Goal: Task Accomplishment & Management: Use online tool/utility

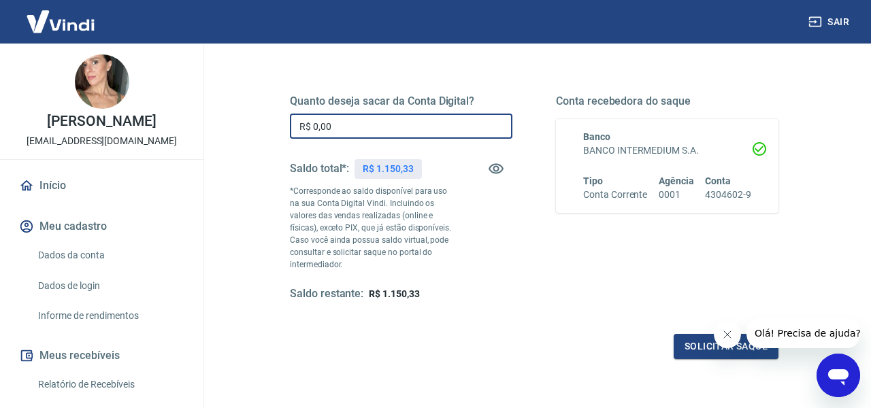
click at [401, 129] on input "R$ 0,00" at bounding box center [401, 126] width 223 height 25
type input "R$ 1.000,00"
click at [694, 354] on button "Solicitar saque" at bounding box center [726, 346] width 105 height 25
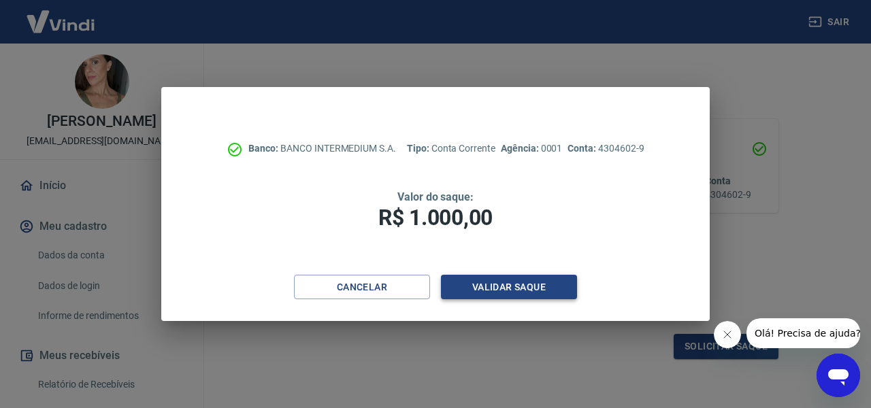
click at [507, 289] on button "Validar saque" at bounding box center [509, 287] width 136 height 25
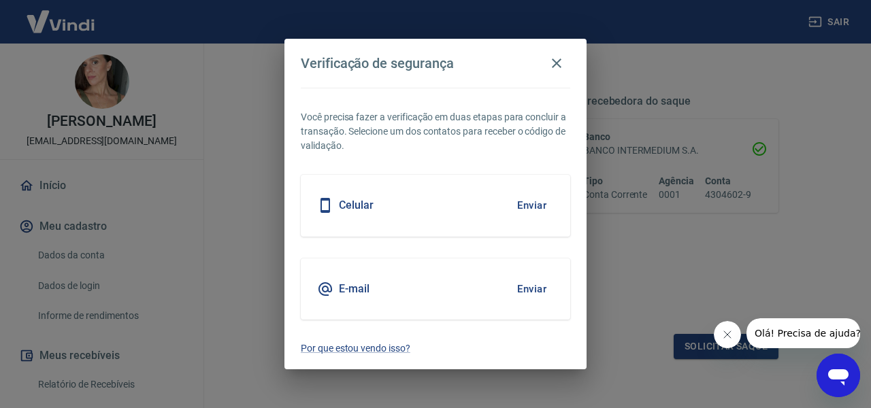
click at [402, 287] on div "E-mail Enviar" at bounding box center [436, 289] width 270 height 61
click at [525, 291] on button "Enviar" at bounding box center [532, 289] width 44 height 29
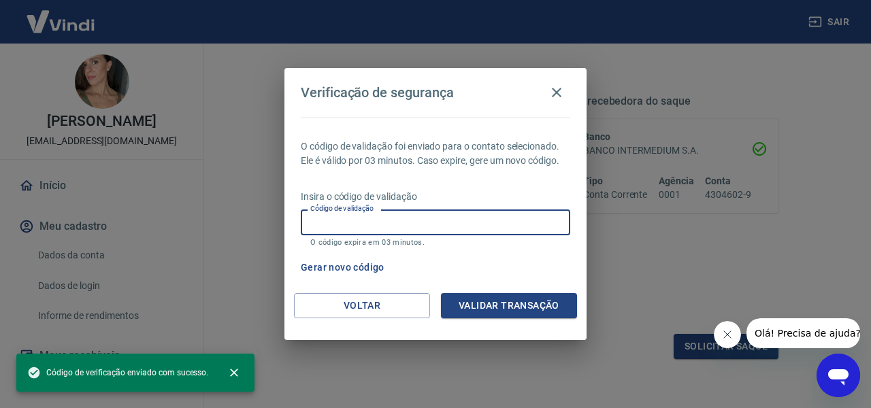
click at [417, 223] on input "Código de validação" at bounding box center [436, 222] width 270 height 25
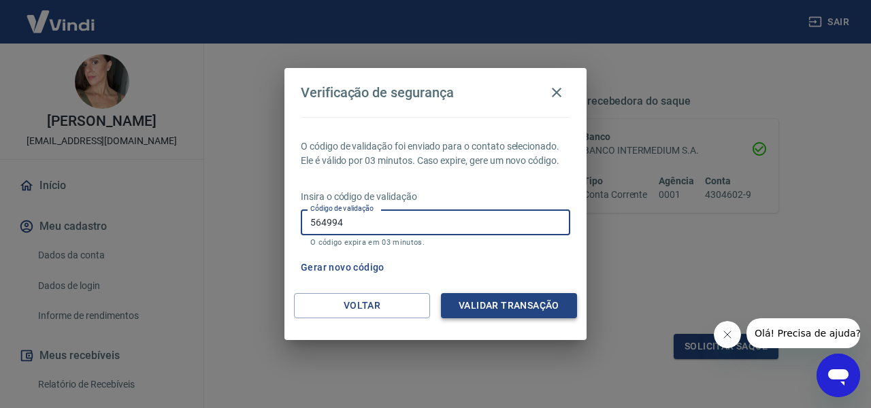
type input "564994"
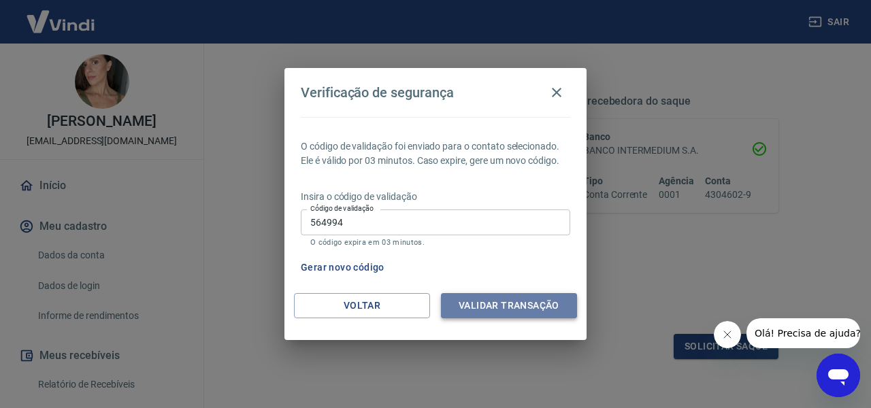
click at [468, 300] on button "Validar transação" at bounding box center [509, 305] width 136 height 25
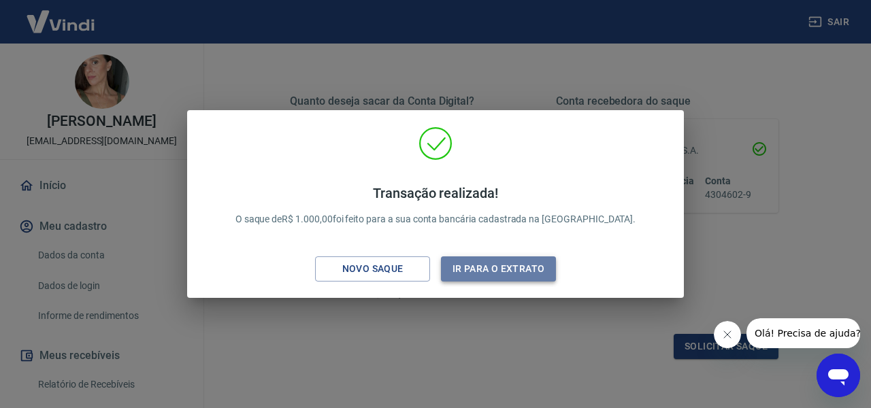
click at [478, 276] on button "Ir para o extrato" at bounding box center [498, 269] width 115 height 25
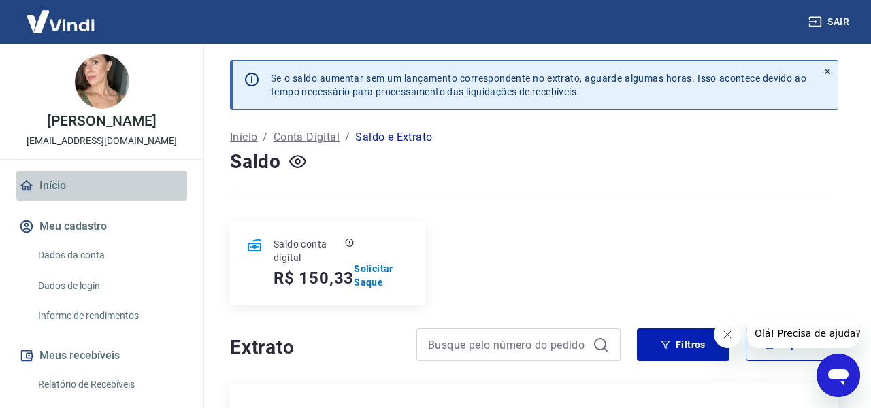
click at [59, 183] on link "Início" at bounding box center [101, 186] width 171 height 30
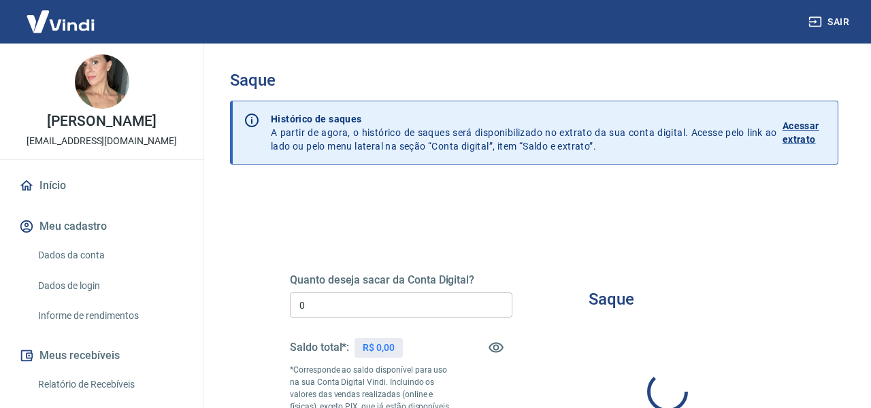
type input "R$ 0,00"
